Goal: Transaction & Acquisition: Purchase product/service

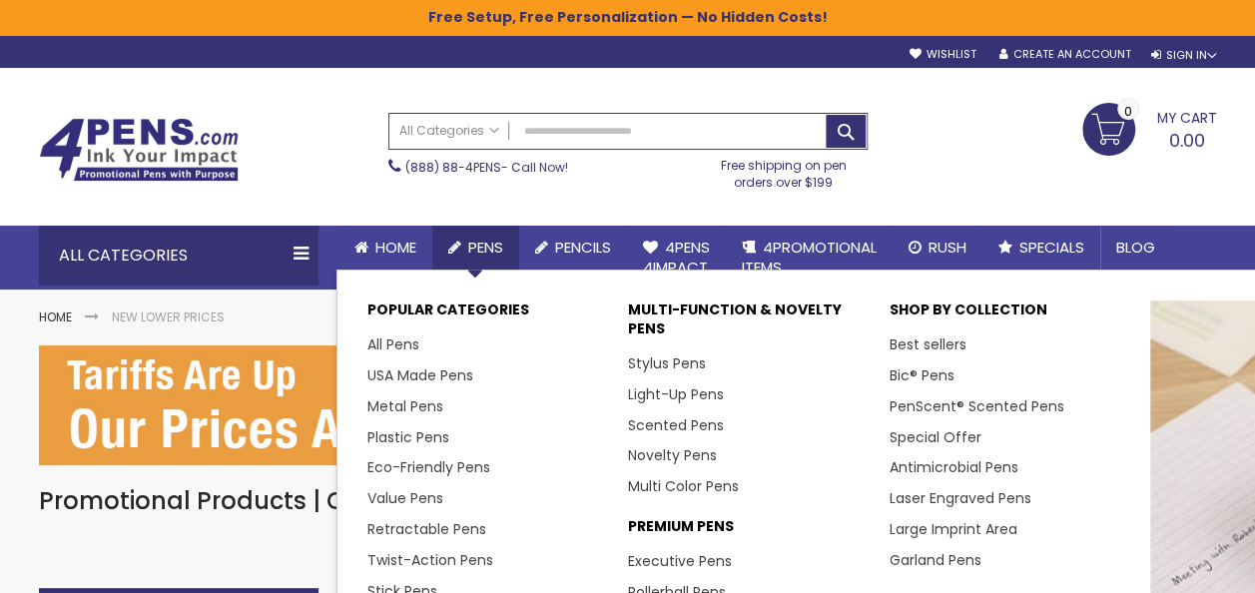
click at [481, 250] on span "Pens" at bounding box center [485, 247] width 35 height 21
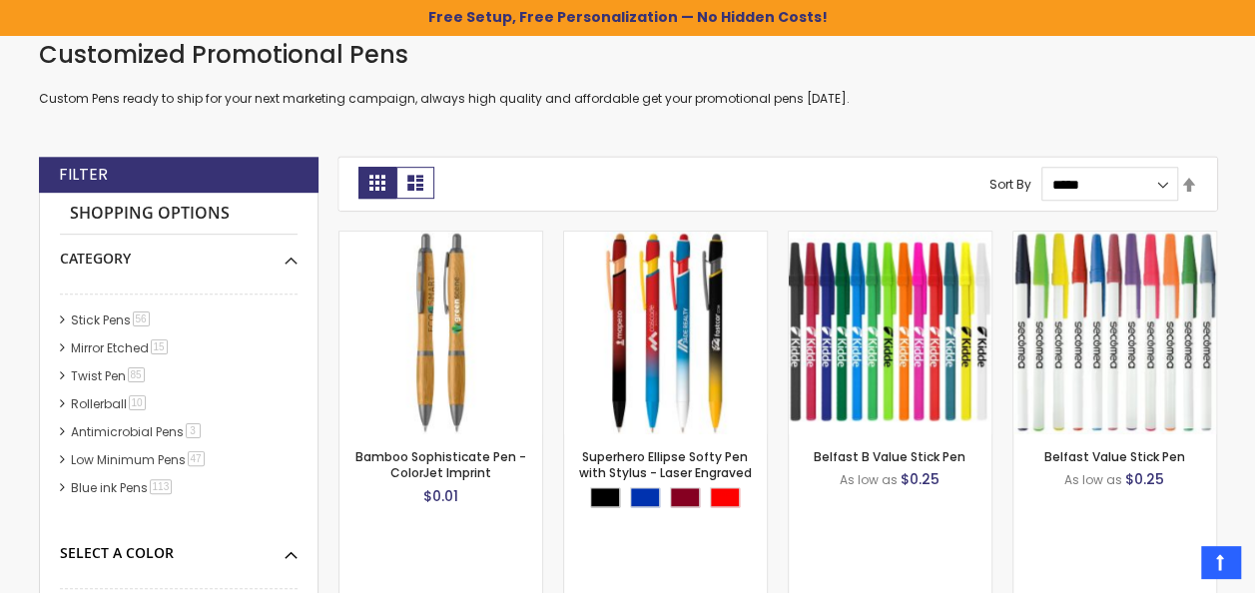
scroll to position [399, 0]
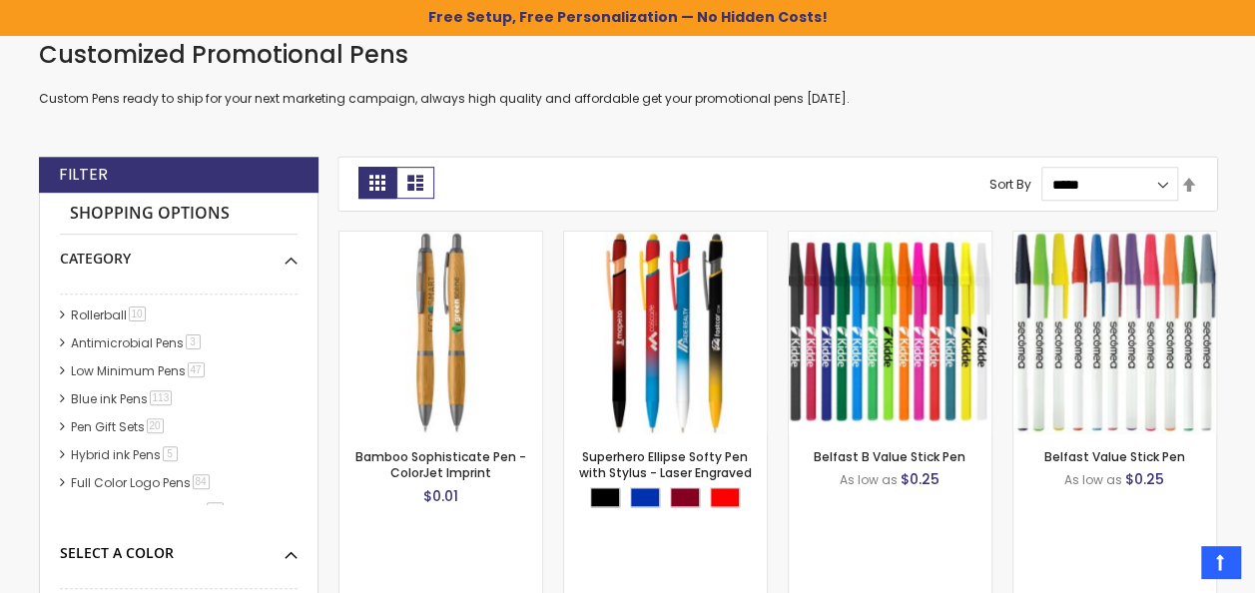
click at [293, 552] on div "Select A Color" at bounding box center [179, 546] width 238 height 34
click at [296, 551] on div "Select A Color" at bounding box center [179, 546] width 238 height 34
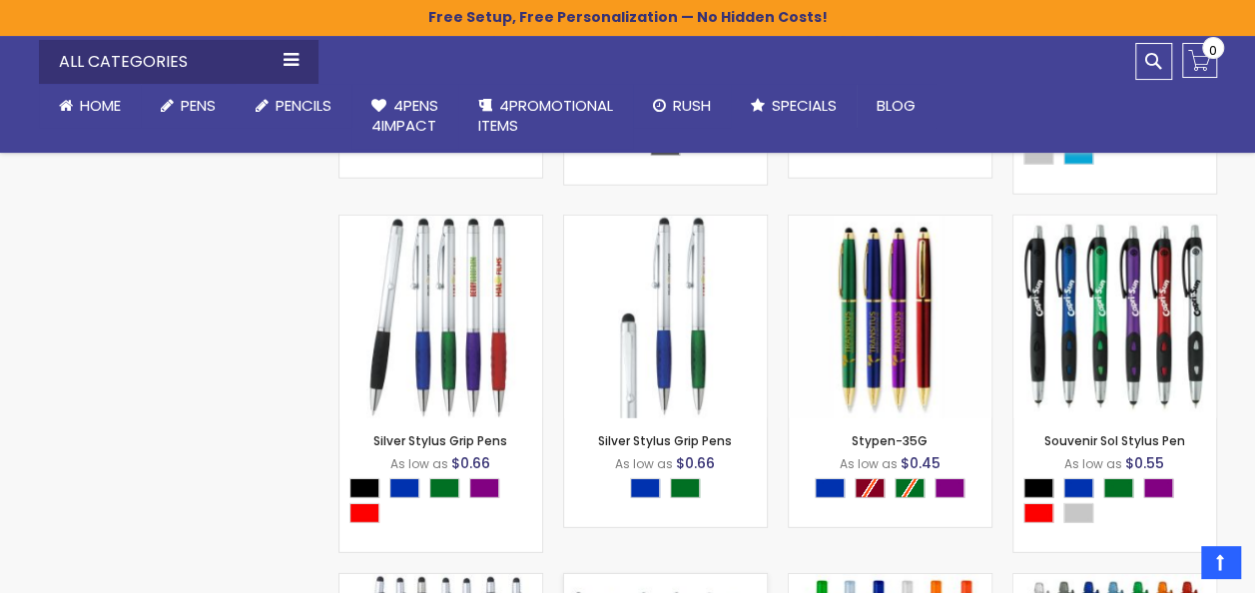
scroll to position [17897, 0]
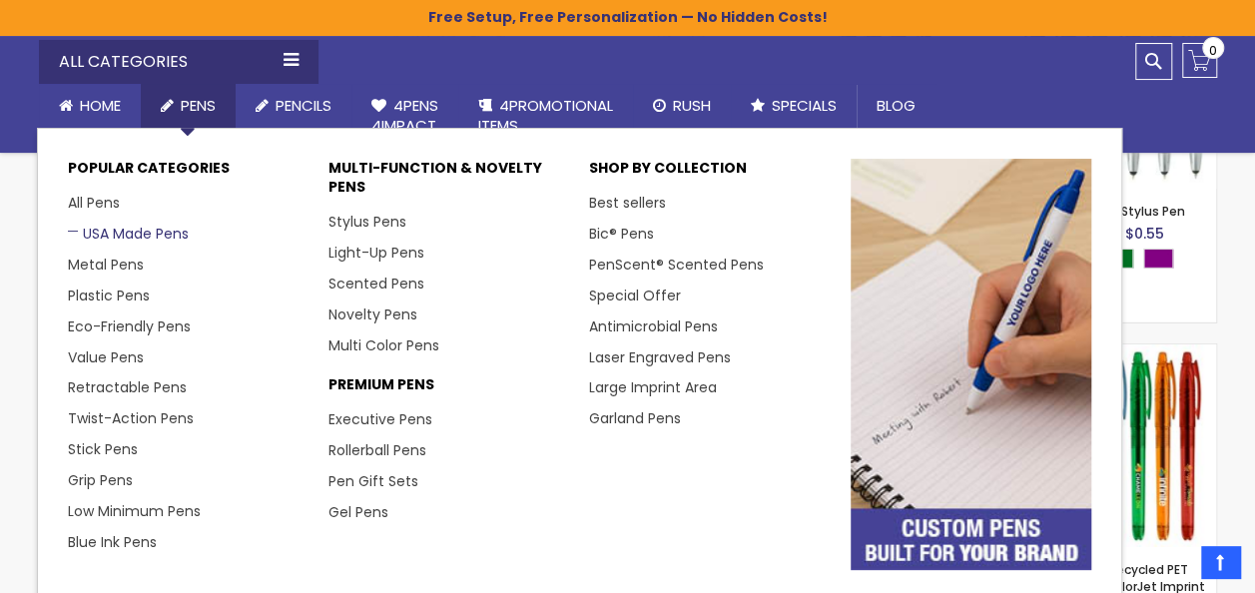
click at [136, 229] on link "USA Made Pens" at bounding box center [128, 234] width 121 height 20
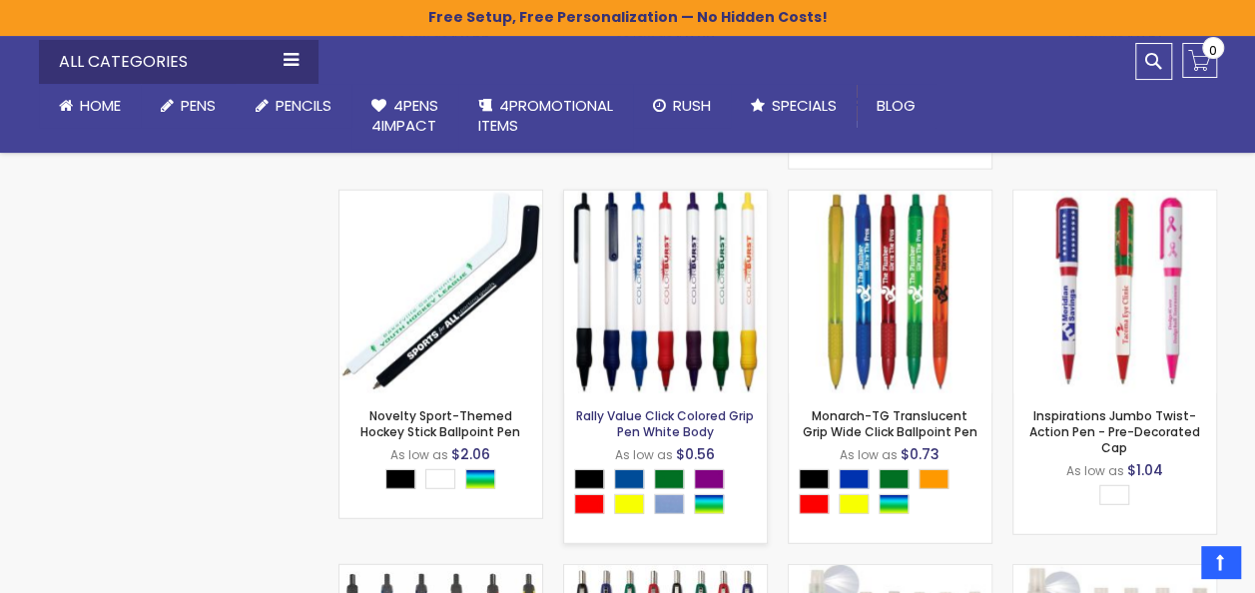
scroll to position [6124, 0]
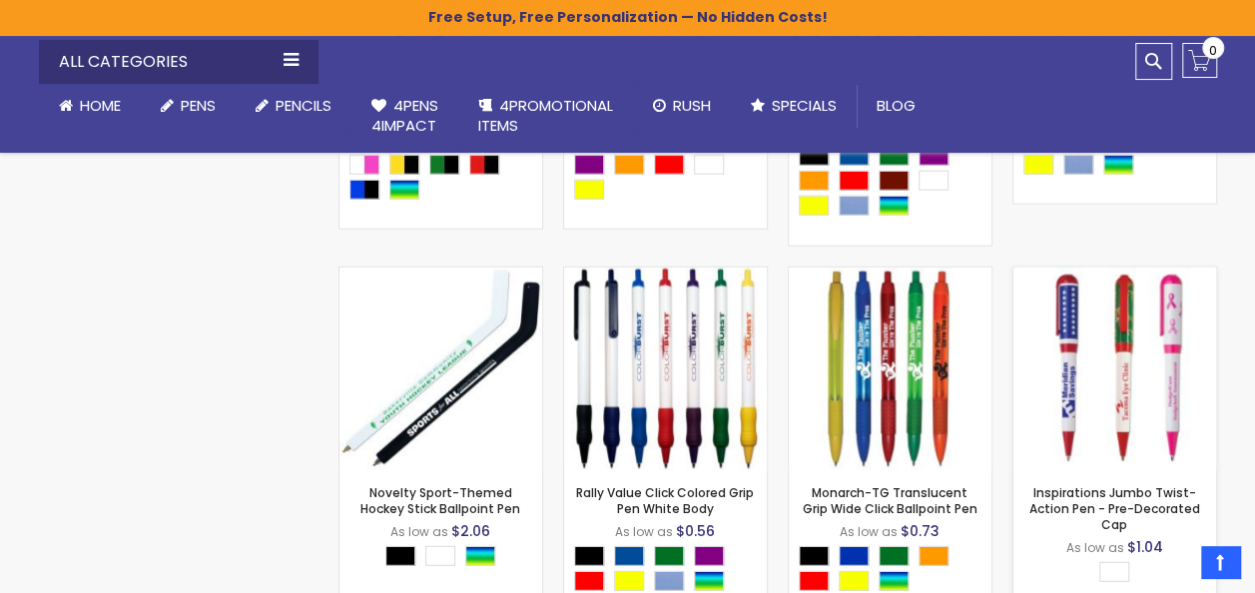
click at [1068, 325] on img at bounding box center [1114, 368] width 203 height 203
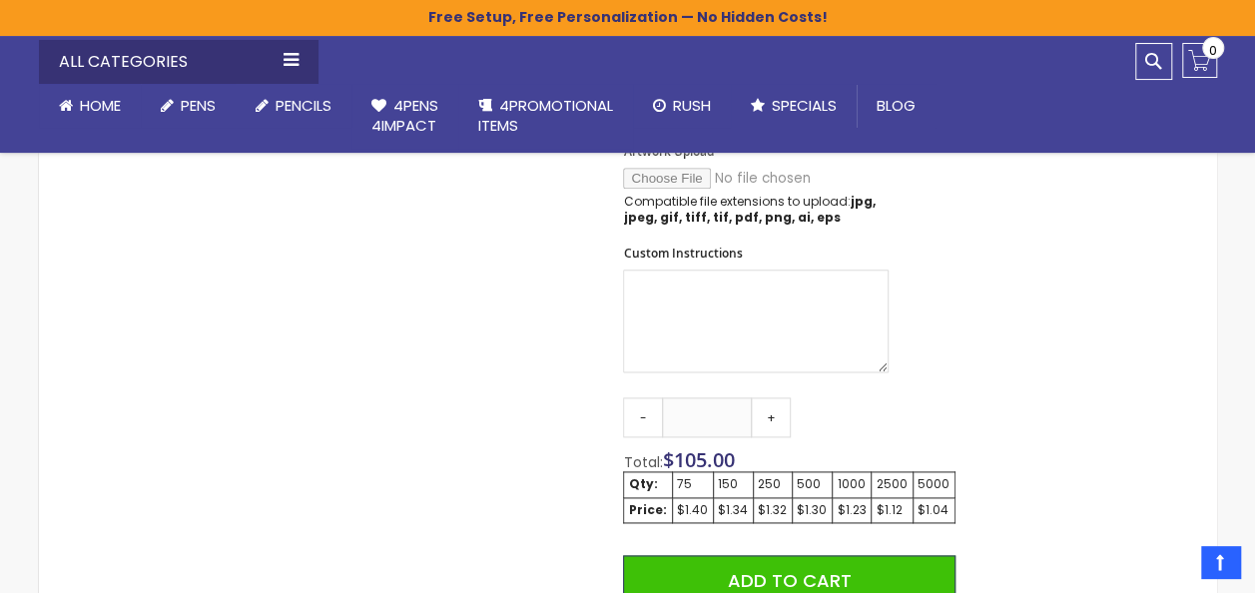
scroll to position [1134, 0]
